Goal: Check status: Check status

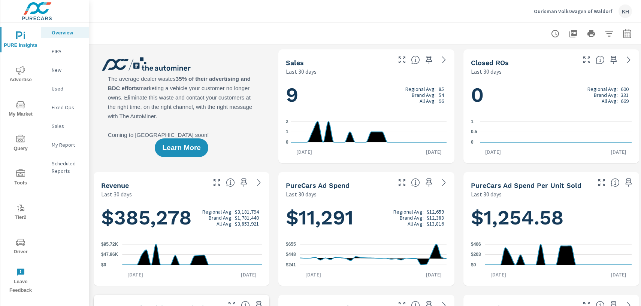
scroll to position [0, 0]
click at [22, 247] on icon "nav menu" at bounding box center [20, 242] width 9 height 9
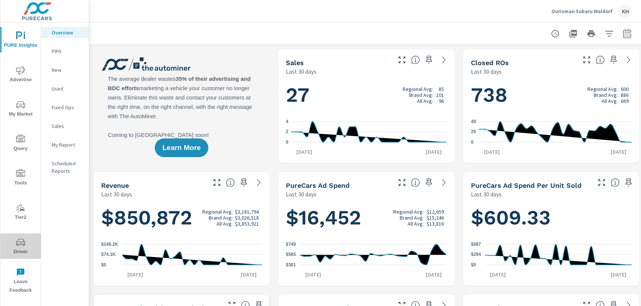
click at [25, 243] on icon "nav menu" at bounding box center [20, 242] width 9 height 7
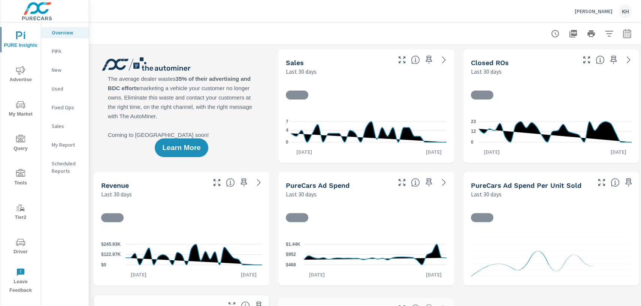
click at [18, 244] on icon "nav menu" at bounding box center [17, 244] width 1 height 1
